Goal: Check status: Check status

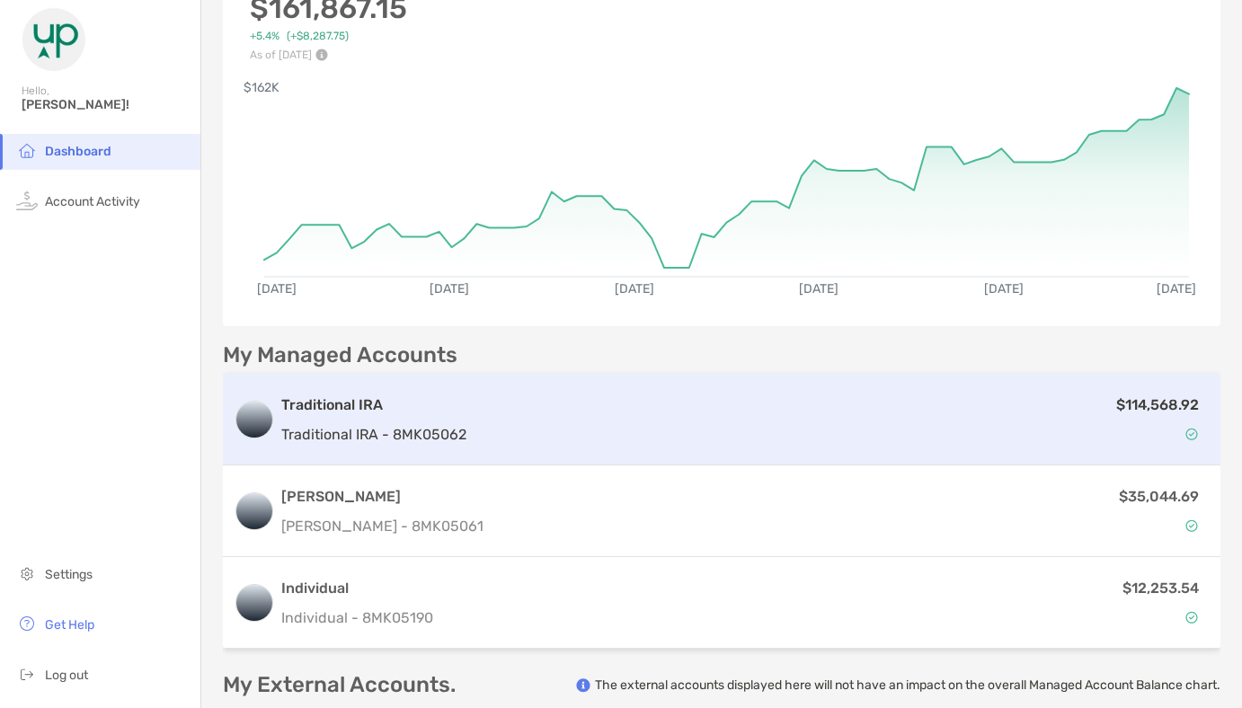
scroll to position [222, 0]
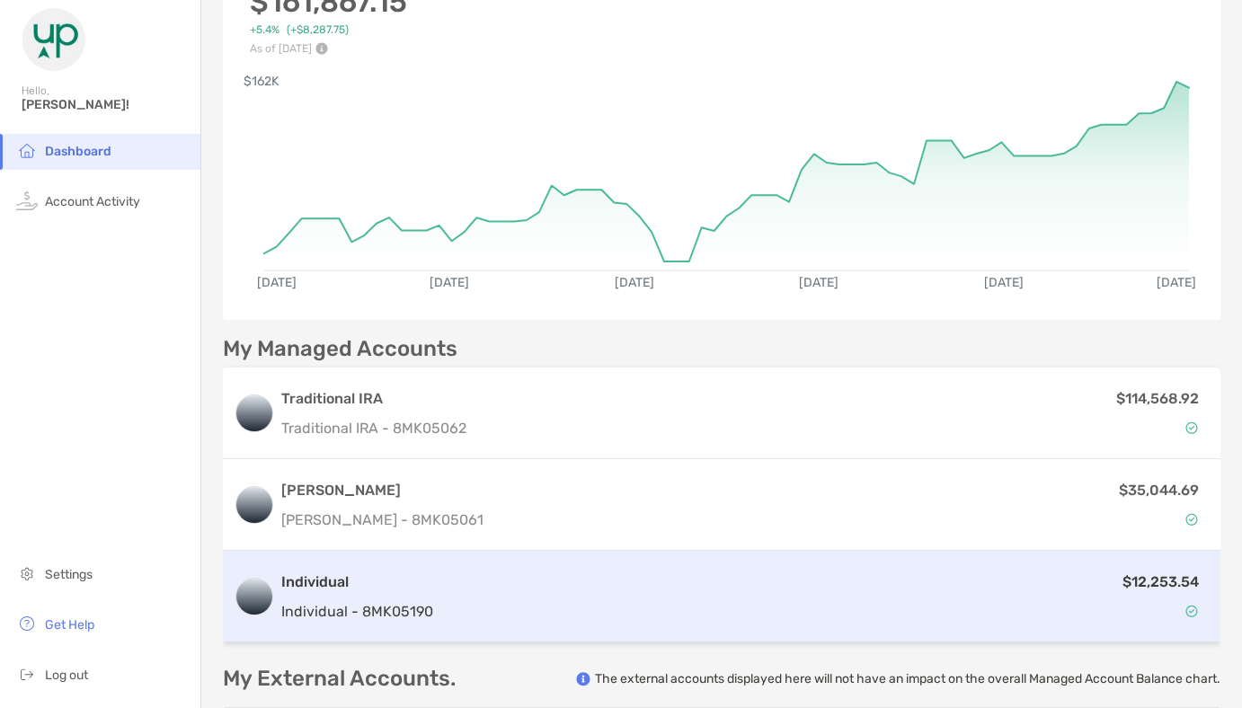
click at [1049, 593] on div "$12,253.54" at bounding box center [826, 597] width 770 height 52
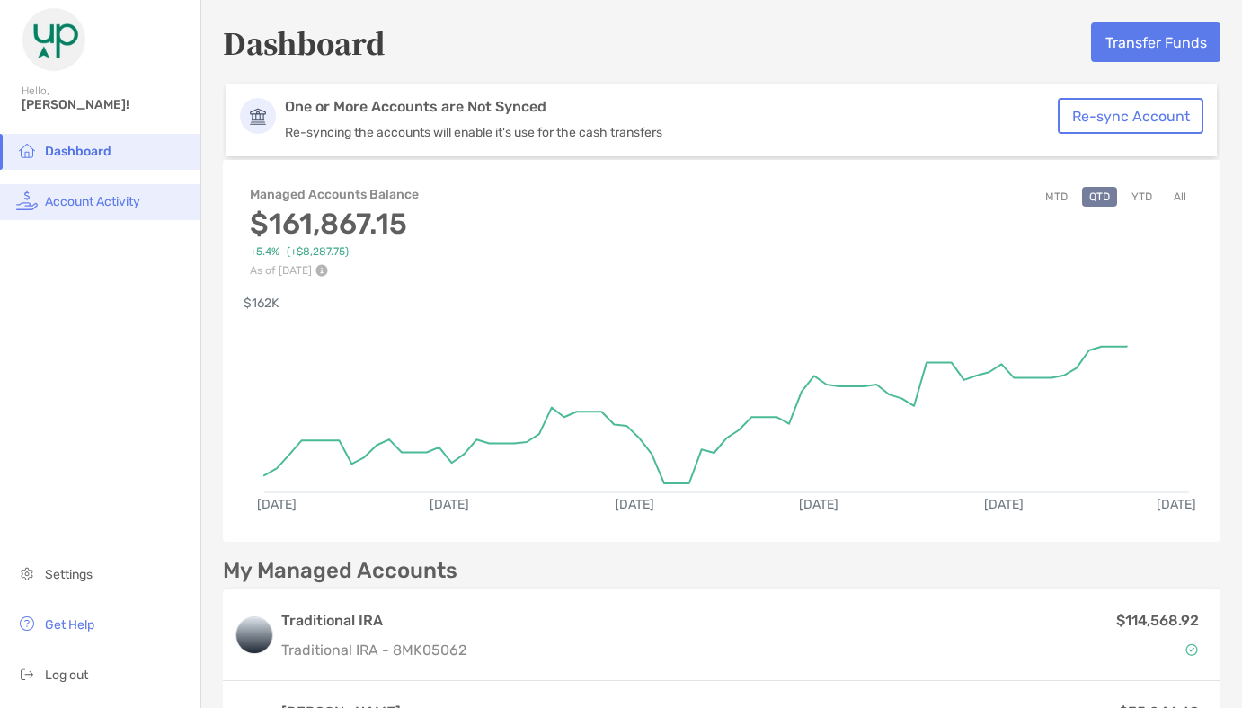
click at [106, 202] on span "Account Activity" at bounding box center [92, 201] width 95 height 15
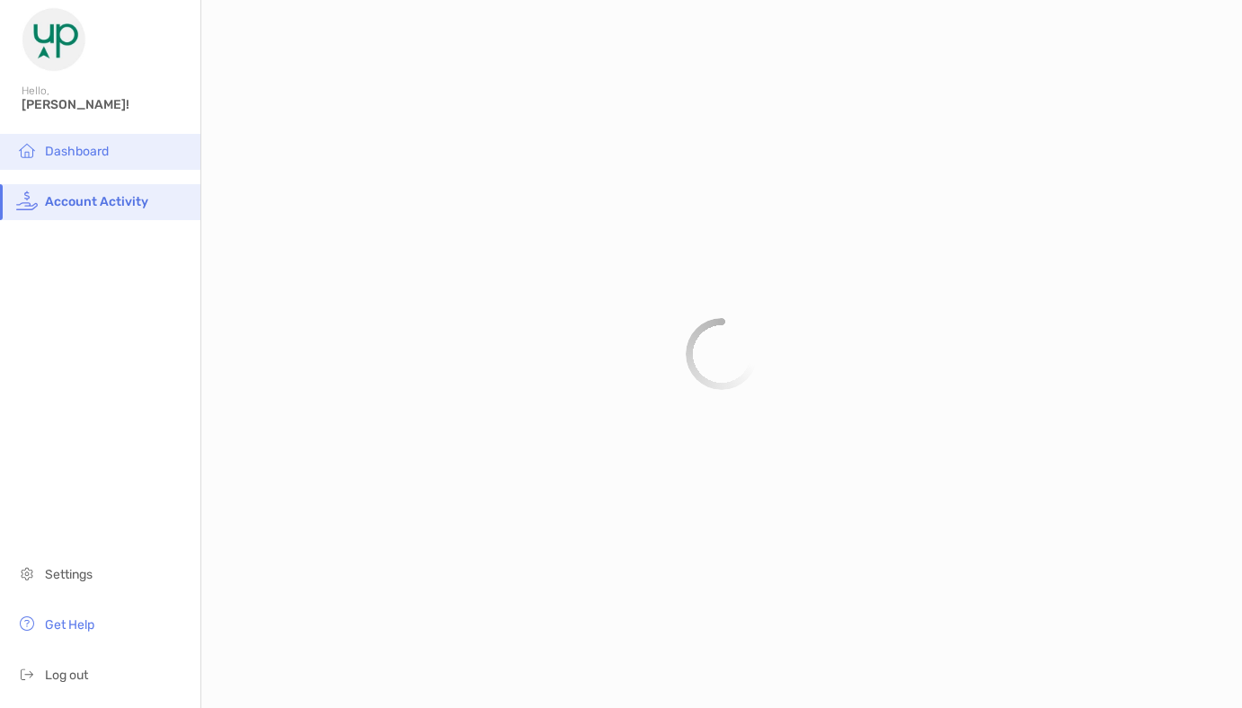
click at [88, 156] on span "Dashboard" at bounding box center [77, 151] width 64 height 15
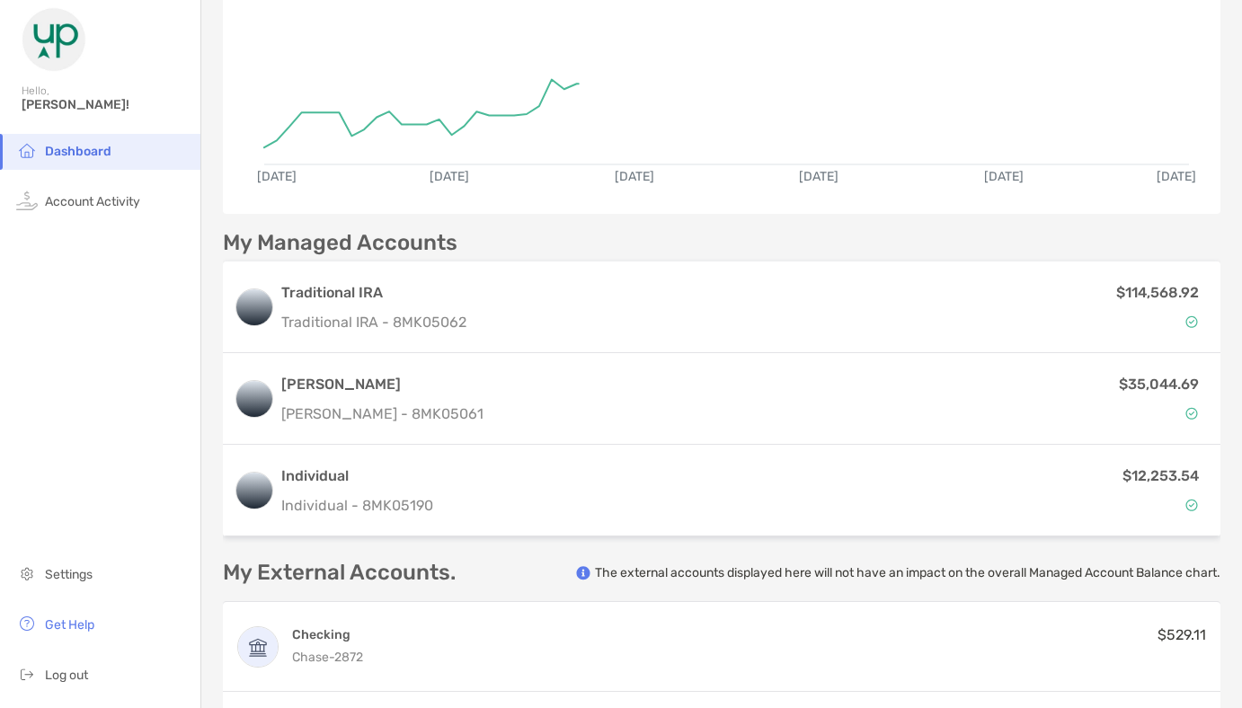
scroll to position [334, 0]
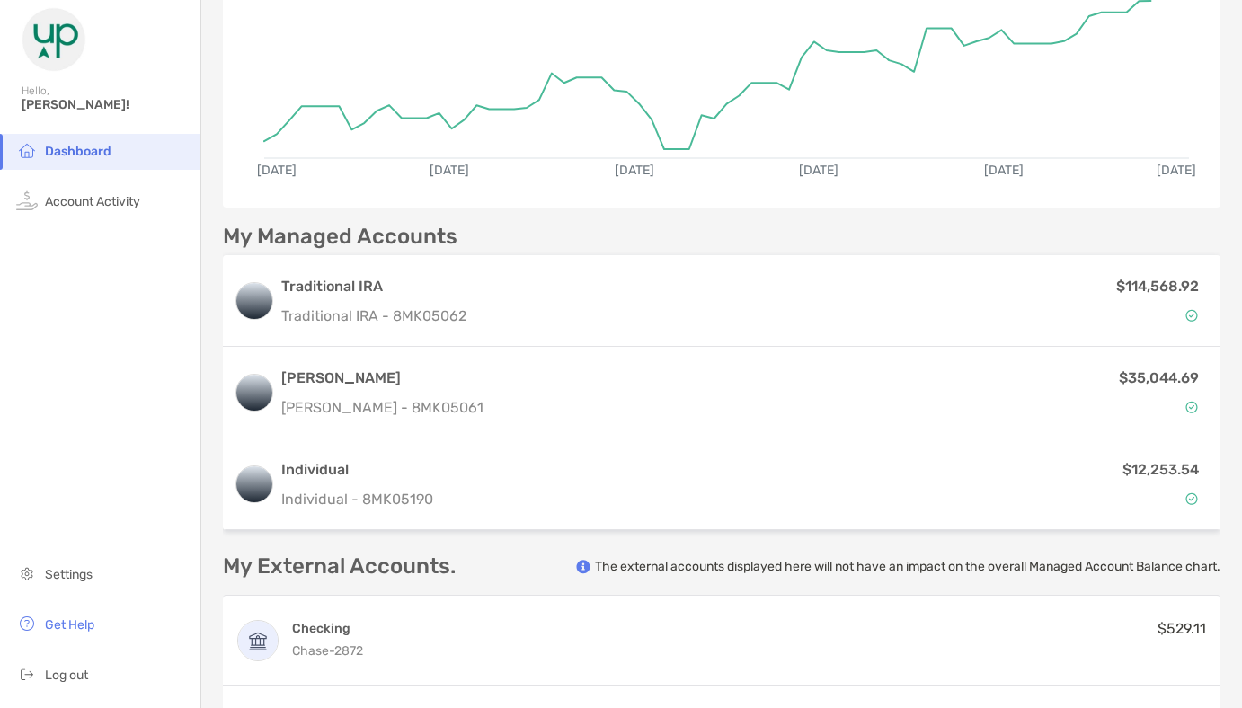
click at [506, 425] on div "[PERSON_NAME] [PERSON_NAME] - 8MK05061 $35,044.69" at bounding box center [722, 393] width 998 height 92
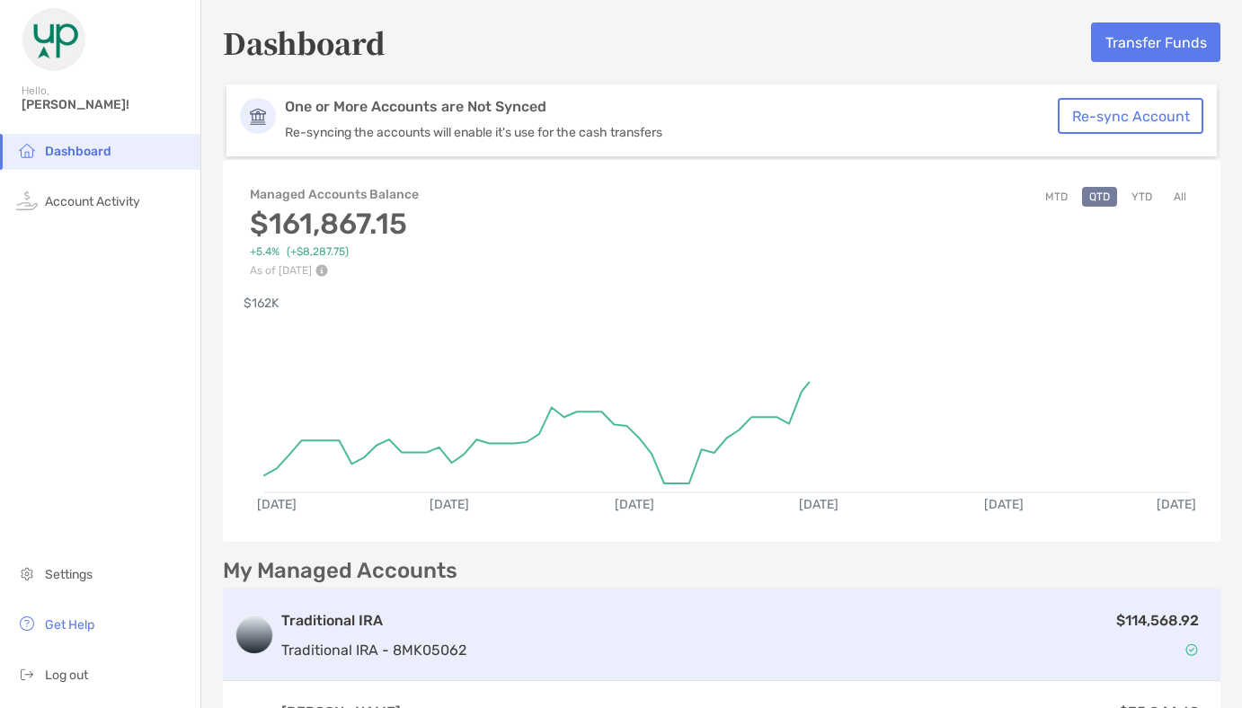
click at [797, 624] on div "$114,568.92" at bounding box center [842, 636] width 736 height 52
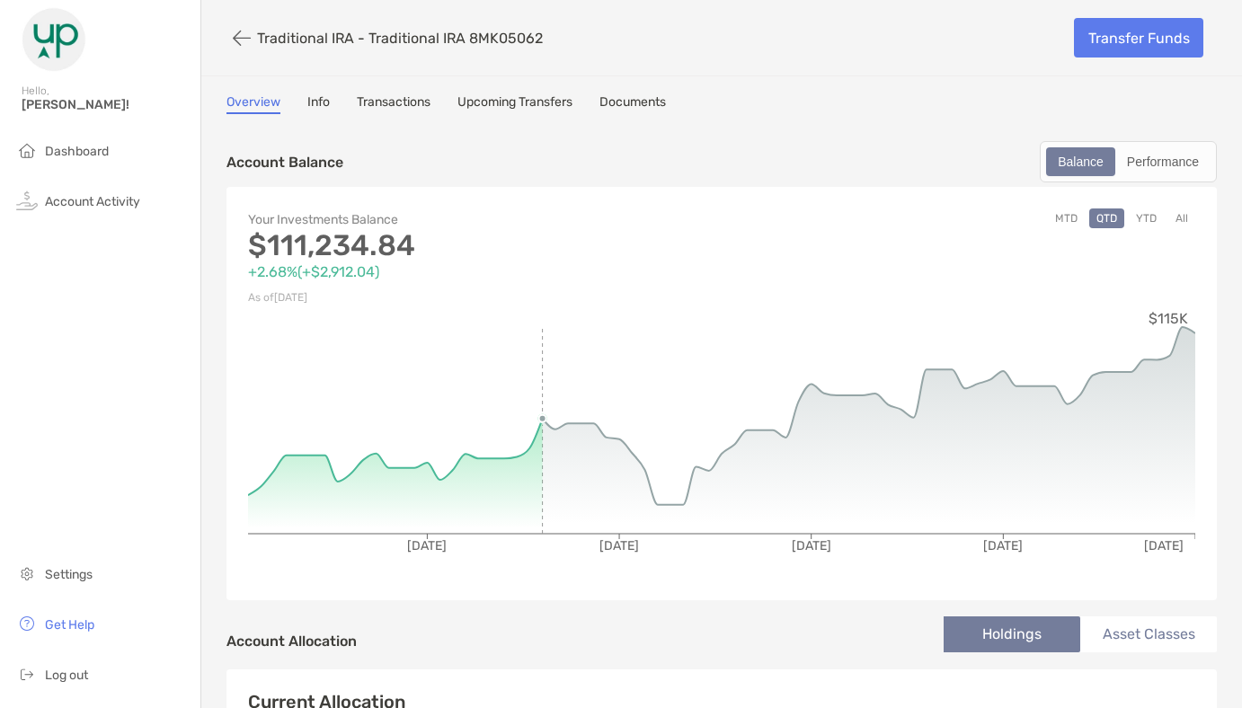
drag, startPoint x: 678, startPoint y: 504, endPoint x: 539, endPoint y: 418, distance: 163.1
click at [539, 418] on icon "[DATE] [DATE] [DATE] [DATE] [DATE] $115K" at bounding box center [722, 444] width 948 height 270
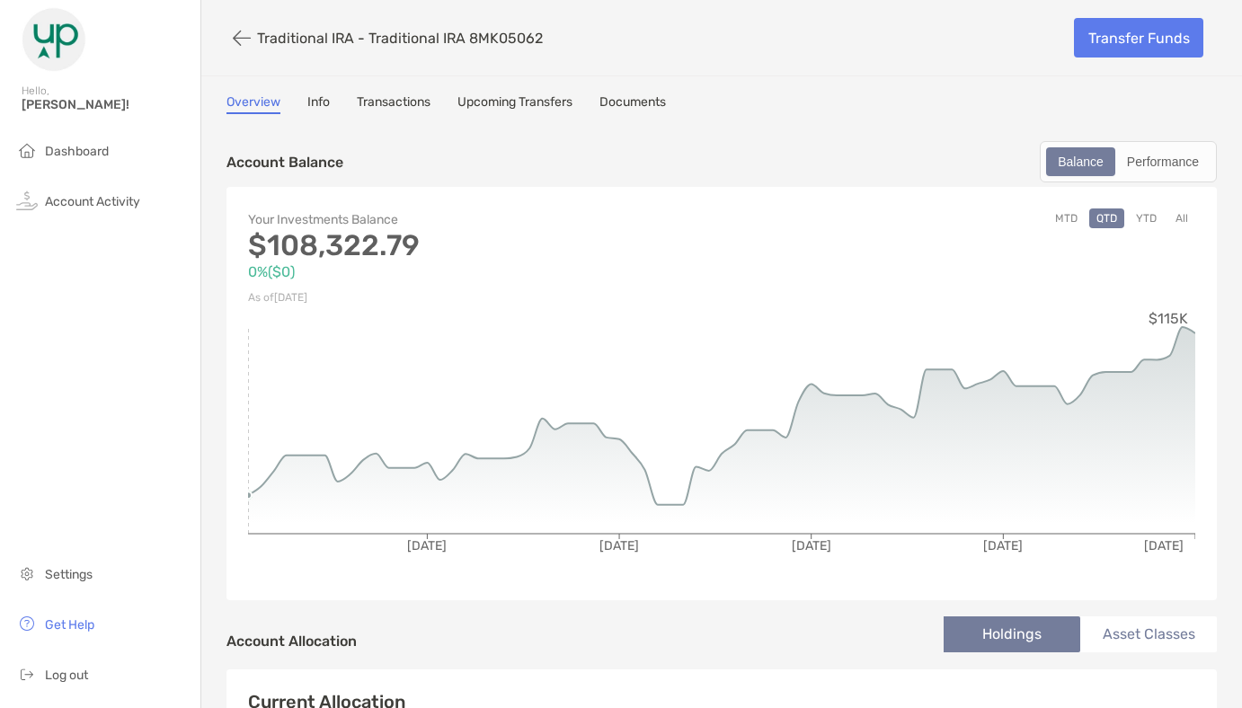
drag, startPoint x: 539, startPoint y: 418, endPoint x: 250, endPoint y: 497, distance: 300.1
drag, startPoint x: 250, startPoint y: 497, endPoint x: 234, endPoint y: 41, distance: 456.1
click at [234, 41] on button "button" at bounding box center [242, 38] width 31 height 33
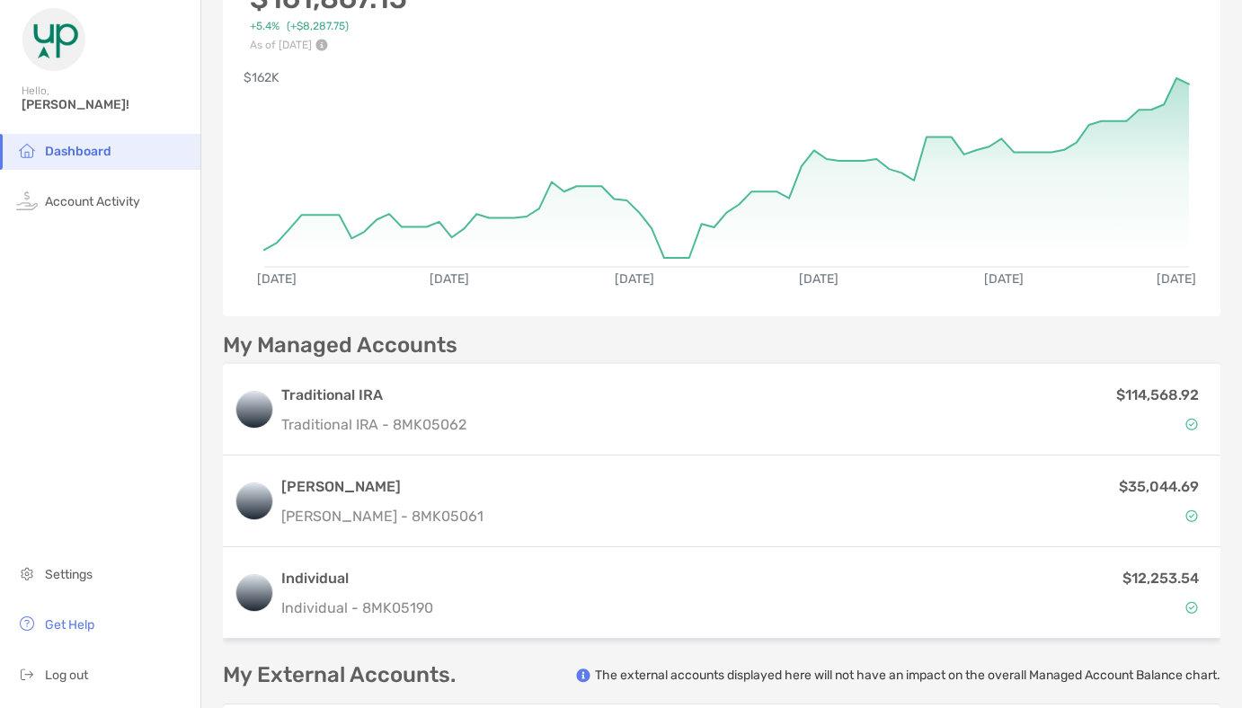
scroll to position [236, 0]
